Goal: Transaction & Acquisition: Purchase product/service

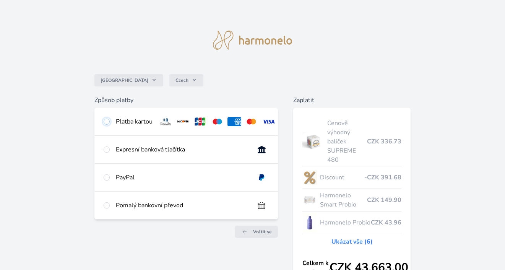
click at [106, 119] on input "radio" at bounding box center [107, 121] width 6 height 6
radio input "true"
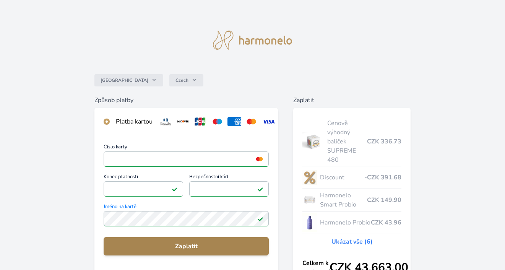
click at [196, 251] on span "Zaplatit" at bounding box center [186, 246] width 153 height 9
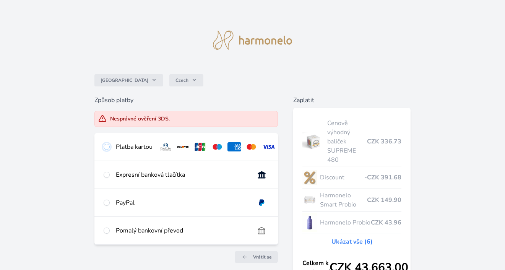
click at [109, 146] on input "radio" at bounding box center [107, 147] width 6 height 6
radio input "true"
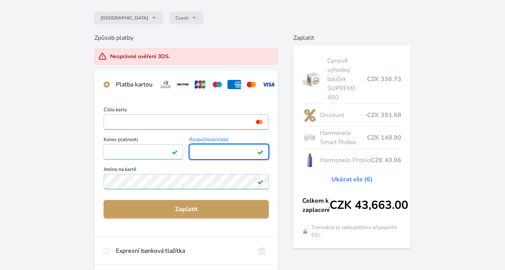
scroll to position [65, 0]
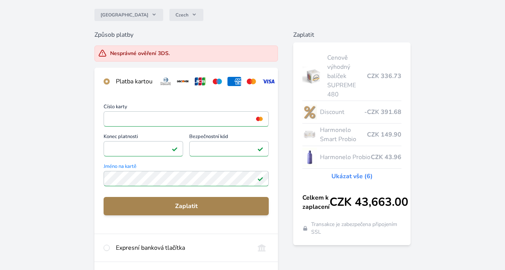
click at [167, 211] on span "Zaplatit" at bounding box center [186, 205] width 153 height 9
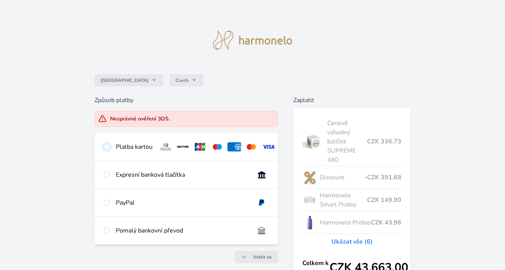
click at [107, 148] on input "radio" at bounding box center [107, 147] width 6 height 6
radio input "true"
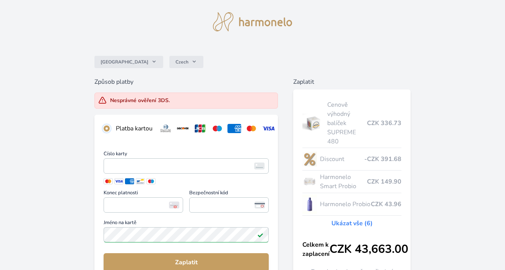
scroll to position [73, 0]
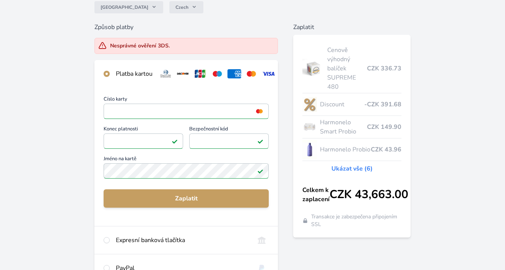
click at [140, 163] on span "Jméno na kartě" at bounding box center [186, 159] width 165 height 7
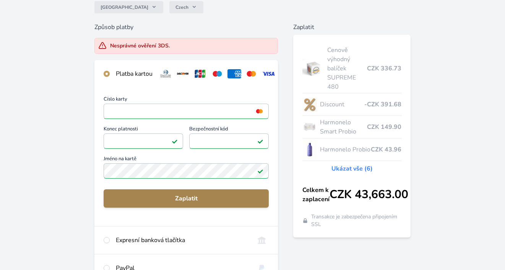
click at [148, 203] on span "Zaplatit" at bounding box center [186, 198] width 153 height 9
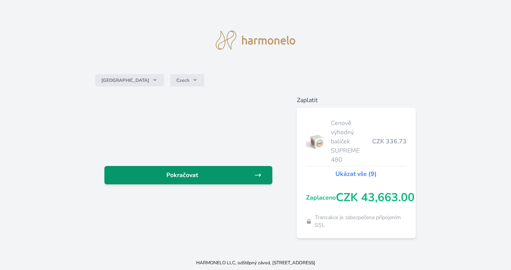
click at [174, 180] on span "Pokračovat" at bounding box center [181, 174] width 143 height 9
